Goal: Task Accomplishment & Management: Use online tool/utility

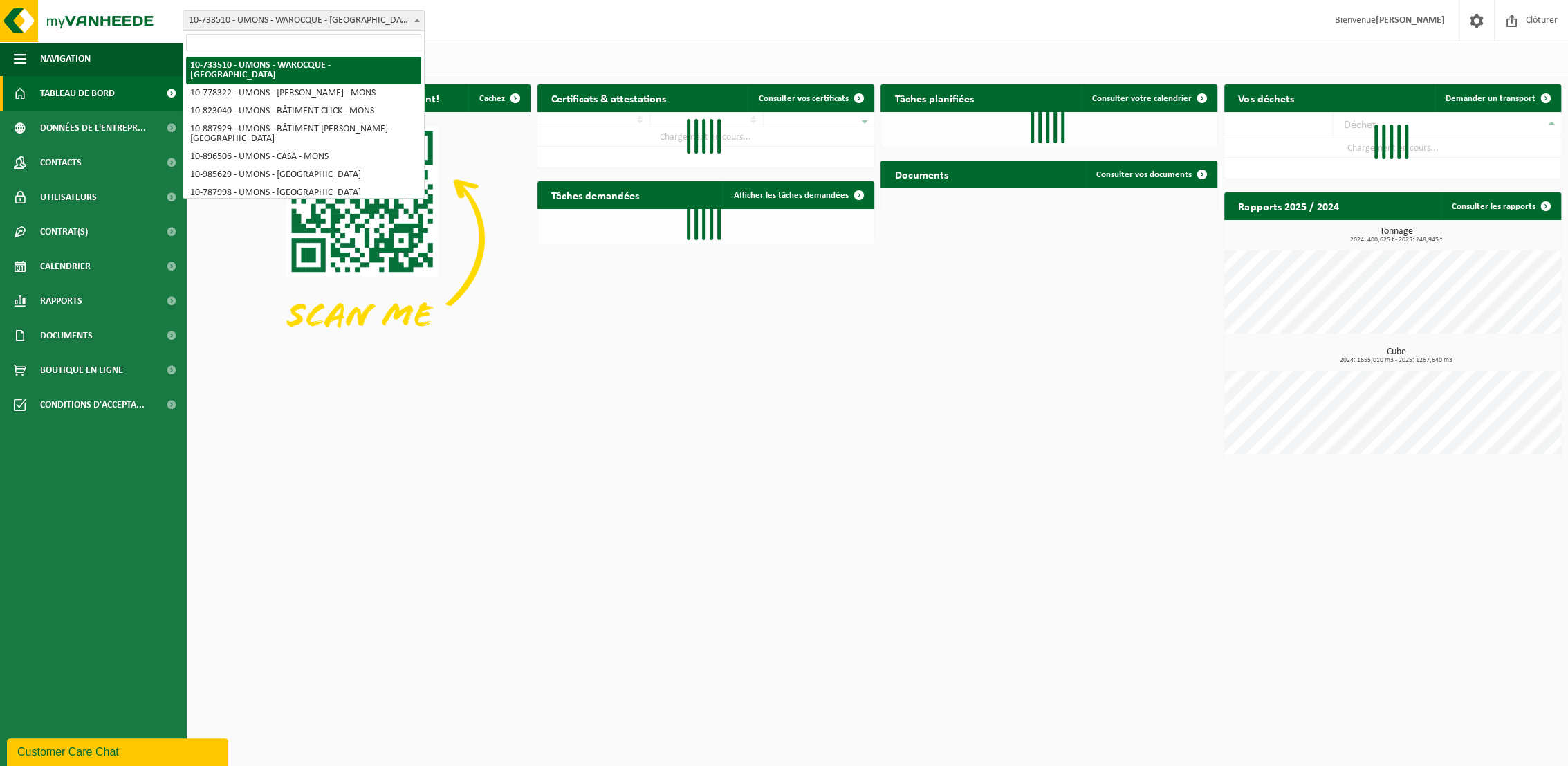
click at [412, 24] on span at bounding box center [417, 20] width 14 height 18
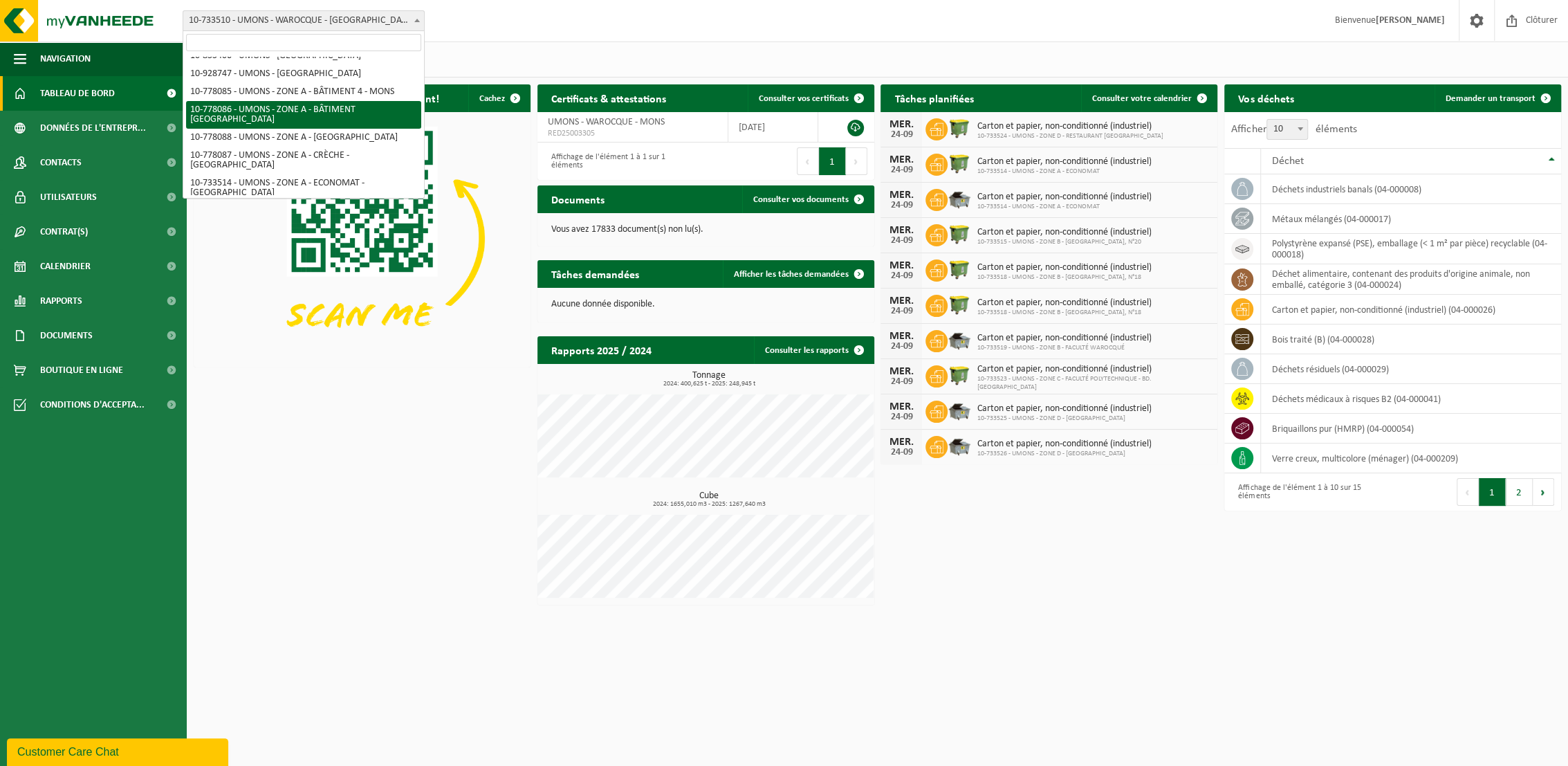
scroll to position [231, 0]
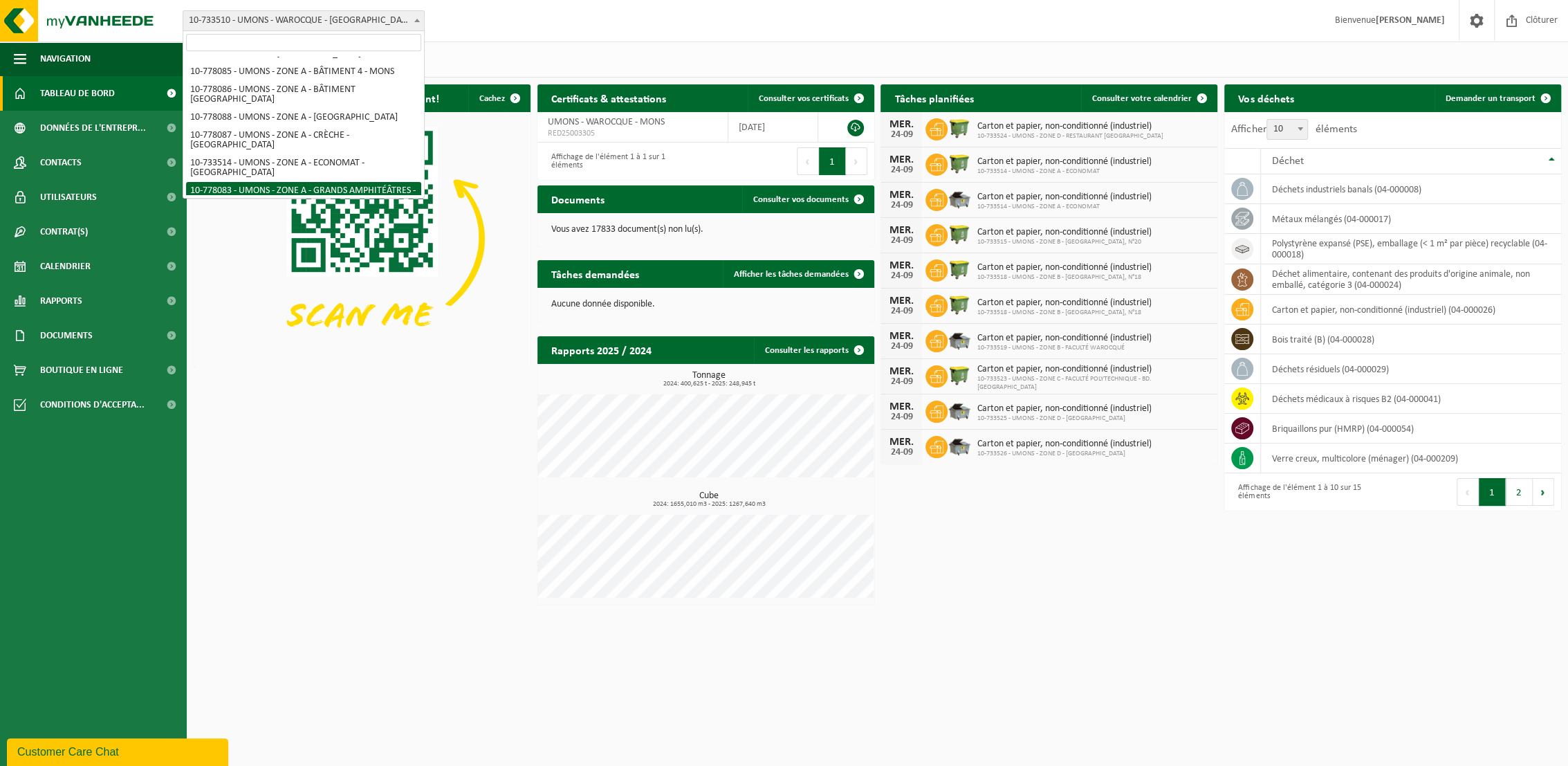
select select "25381"
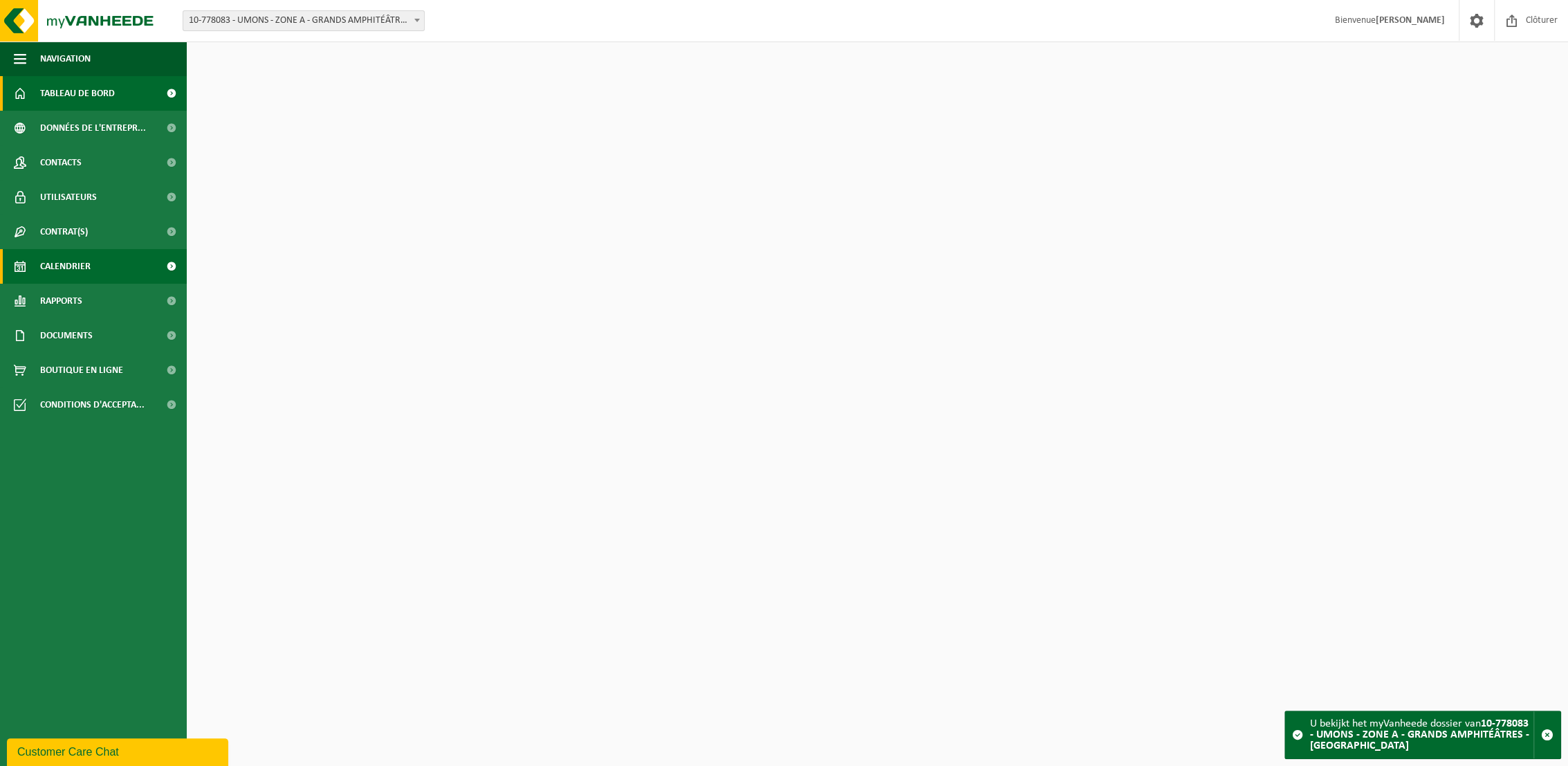
click at [67, 272] on span "Calendrier" at bounding box center [65, 266] width 50 height 35
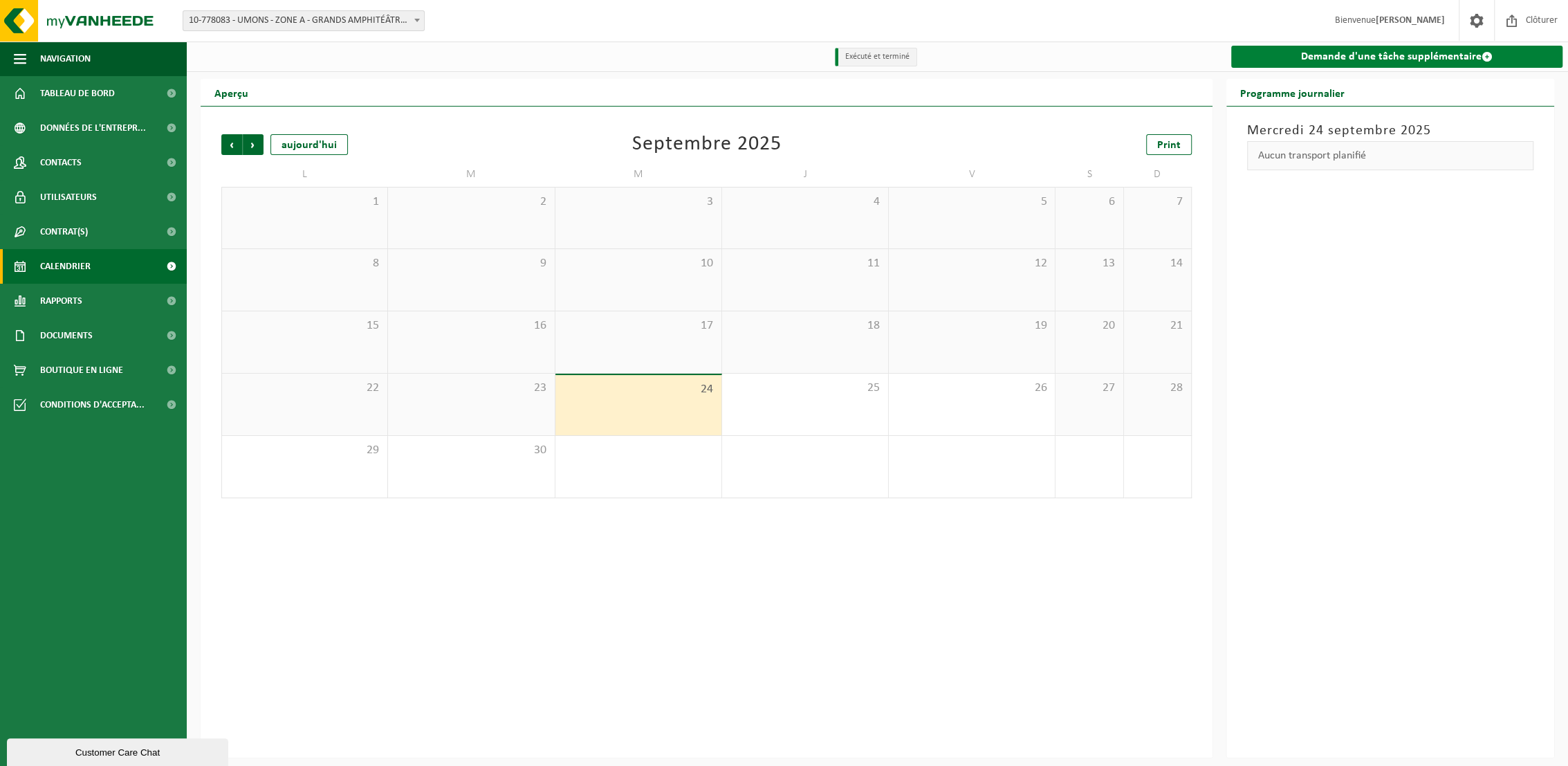
click at [1350, 52] on link "Demande d'une tâche supplémentaire" at bounding box center [1396, 56] width 331 height 22
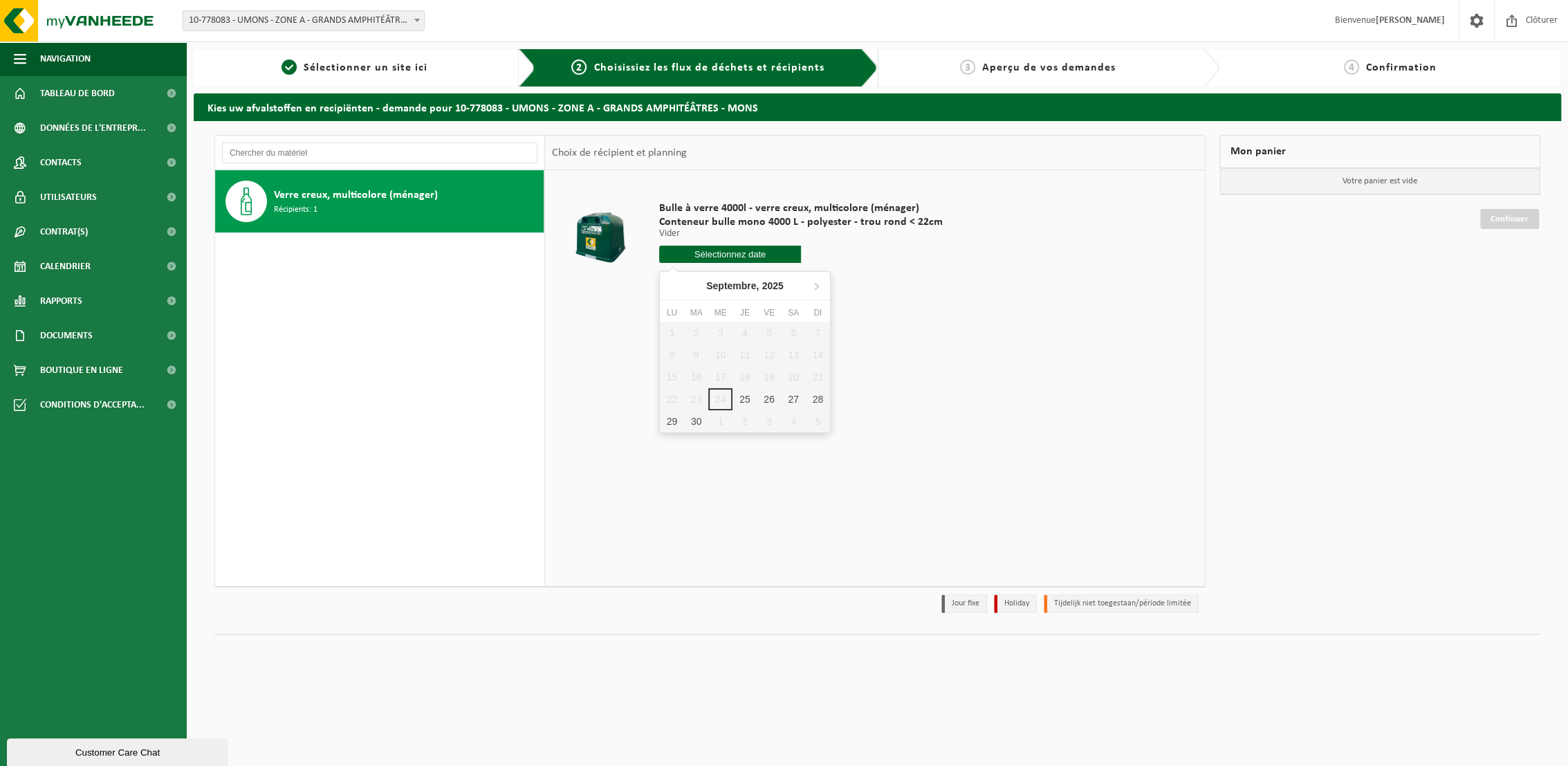
click at [720, 256] on input "text" at bounding box center [730, 254] width 142 height 17
click at [750, 400] on div "25" at bounding box center [744, 400] width 24 height 22
type input "à partir de 2025-09-25"
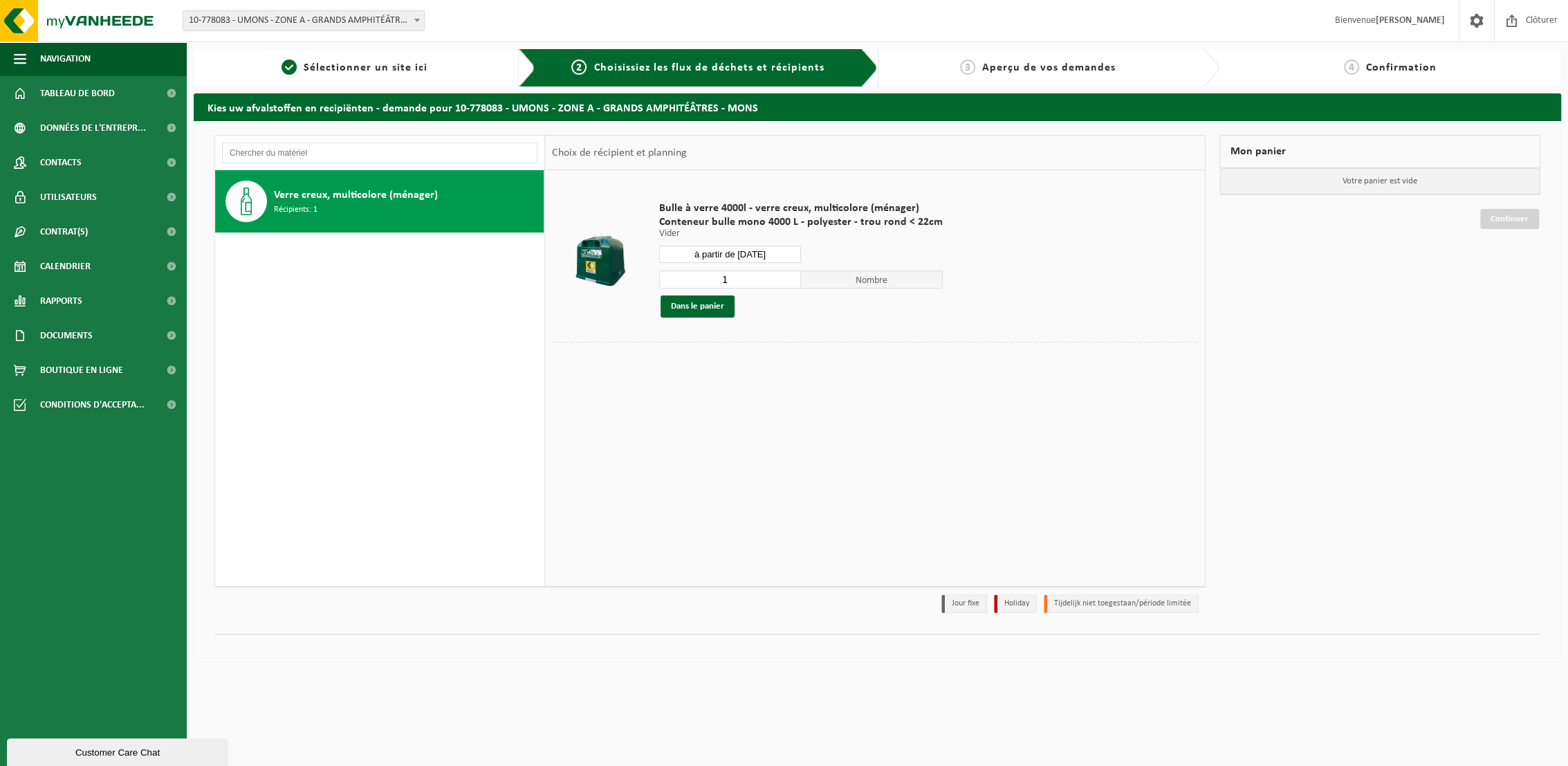
drag, startPoint x: 740, startPoint y: 410, endPoint x: 946, endPoint y: 623, distance: 296.3
